Goal: Task Accomplishment & Management: Complete application form

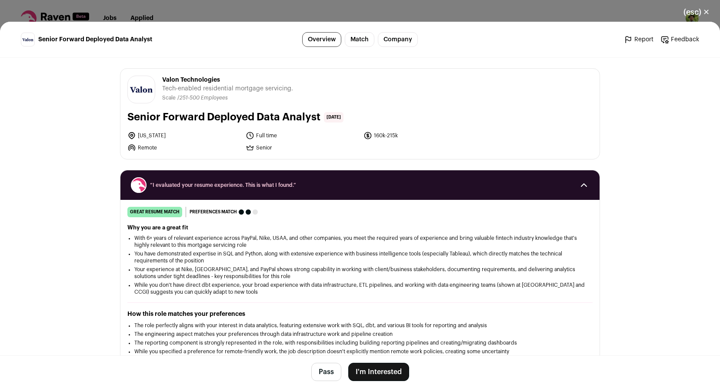
click at [388, 366] on button "I'm Interested" at bounding box center [378, 372] width 61 height 18
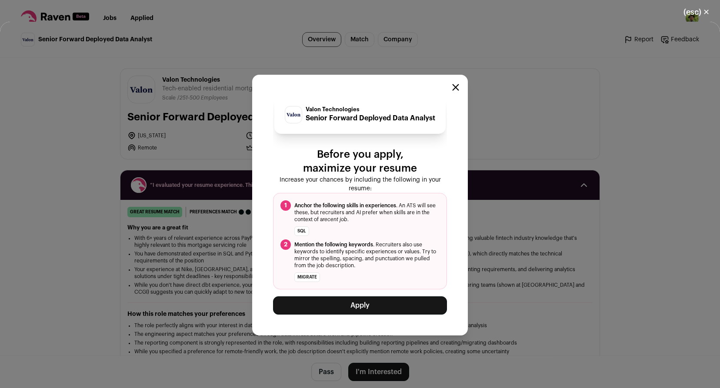
click at [394, 313] on button "Apply" at bounding box center [360, 305] width 174 height 18
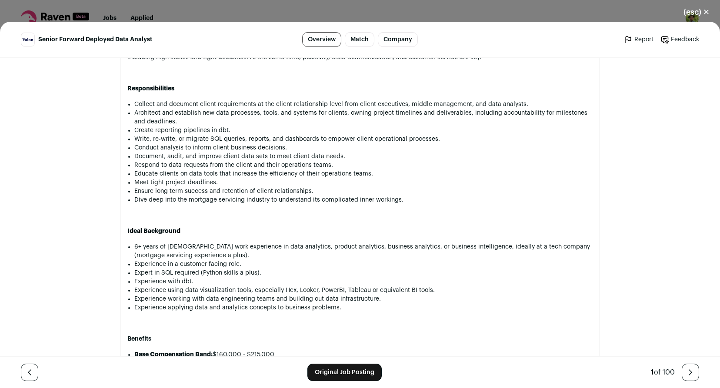
scroll to position [503, 0]
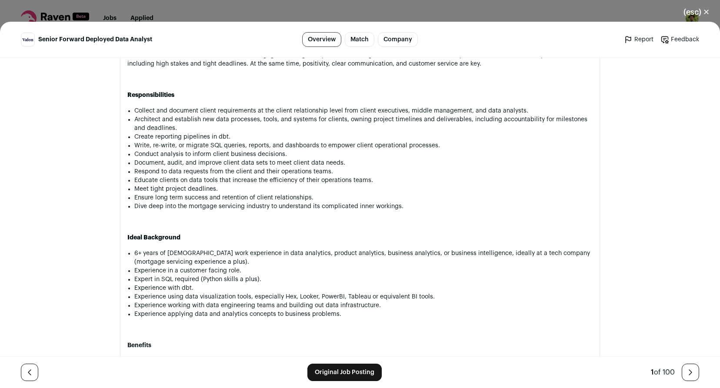
click at [357, 372] on link "Original Job Posting" at bounding box center [344, 372] width 74 height 17
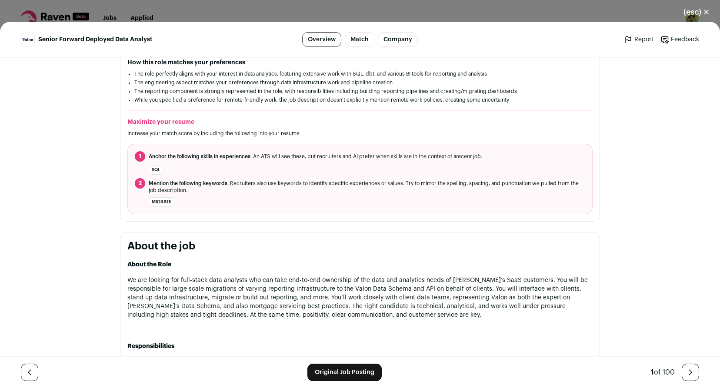
scroll to position [242, 0]
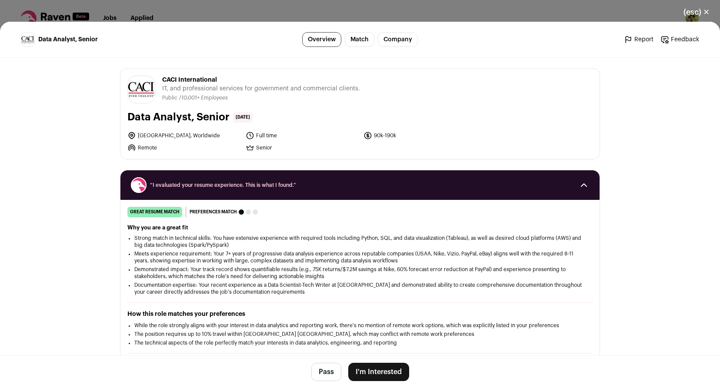
click at [371, 369] on button "I'm Interested" at bounding box center [378, 372] width 61 height 18
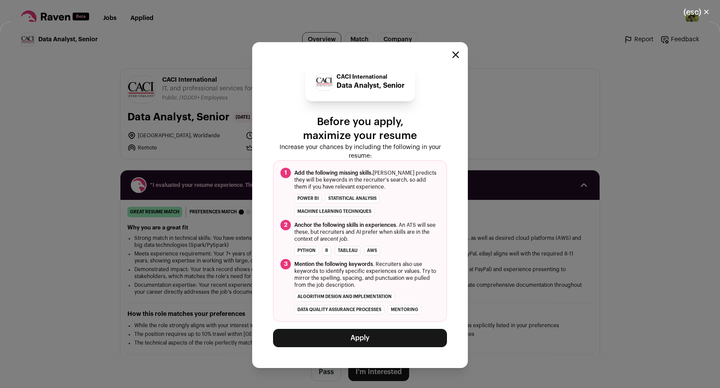
click at [366, 342] on button "Apply" at bounding box center [360, 338] width 174 height 18
